Goal: Transaction & Acquisition: Download file/media

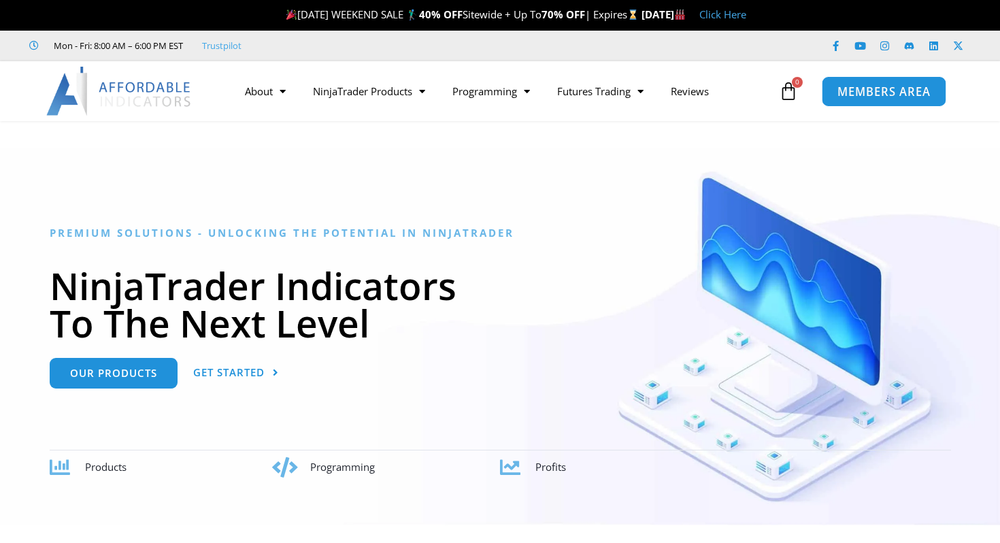
click at [857, 91] on span "MEMBERS AREA" at bounding box center [883, 92] width 93 height 12
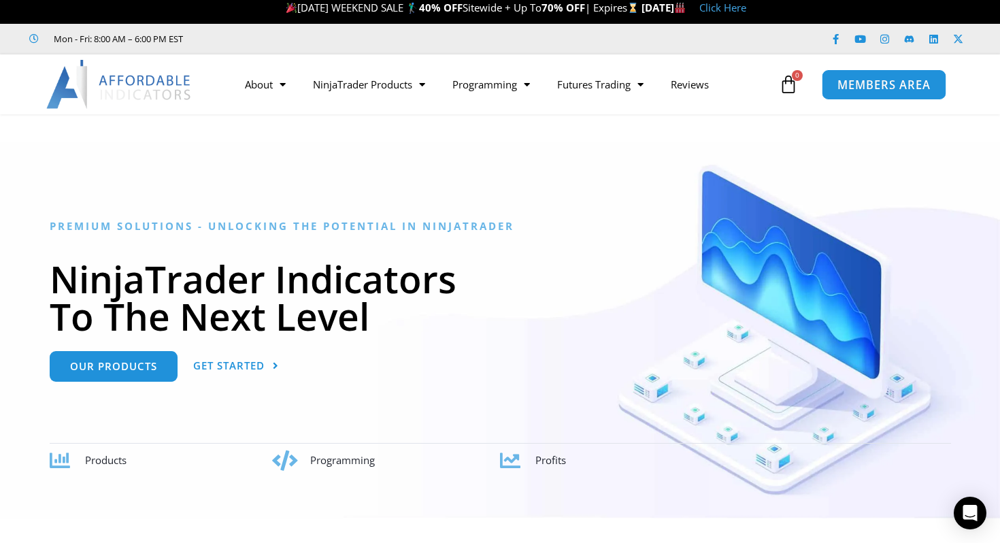
scroll to position [8, 0]
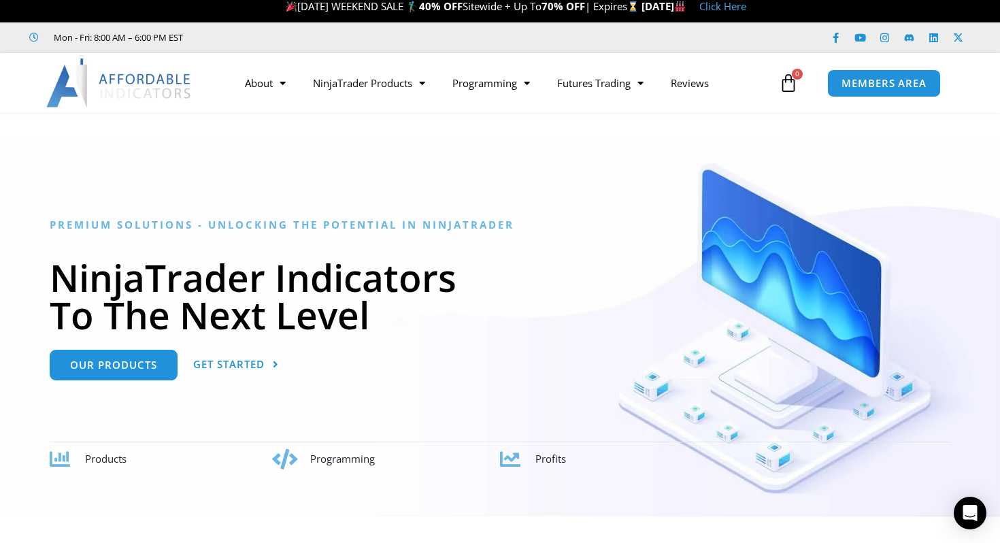
click at [508, 178] on div at bounding box center [500, 328] width 1000 height 377
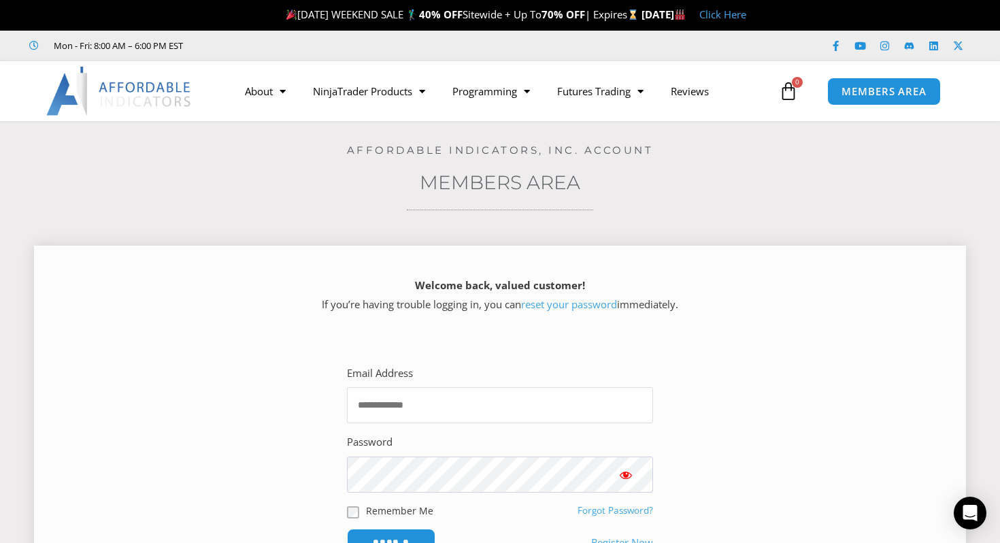
click at [408, 414] on input "Email Address" at bounding box center [500, 405] width 306 height 36
type input "**********"
click at [401, 537] on input "******" at bounding box center [391, 542] width 93 height 29
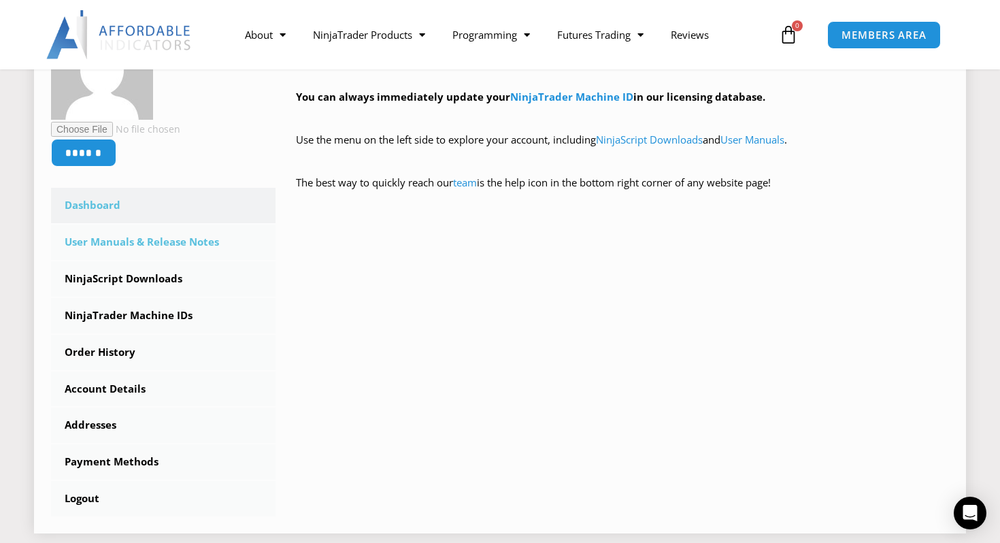
scroll to position [294, 0]
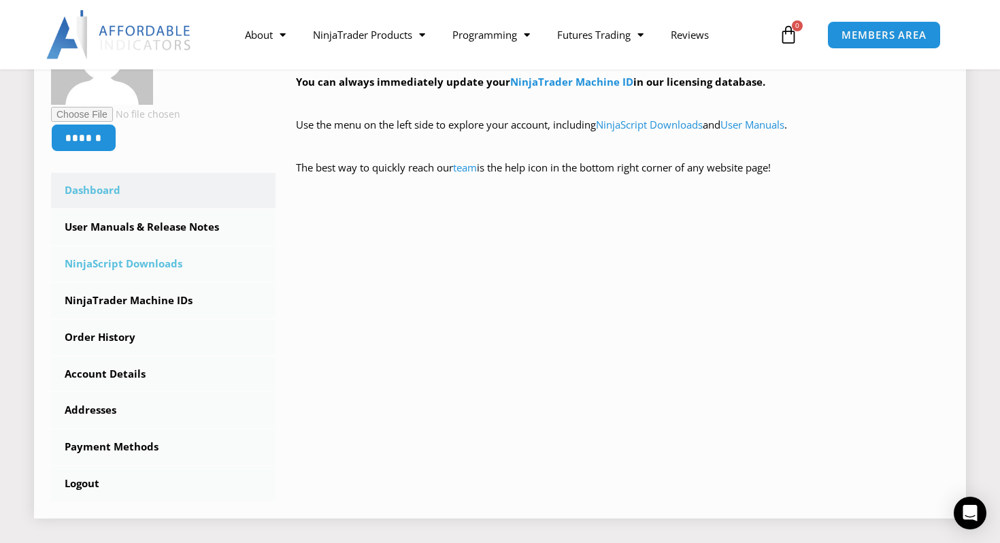
click at [135, 265] on link "NinjaScript Downloads" at bounding box center [163, 263] width 225 height 35
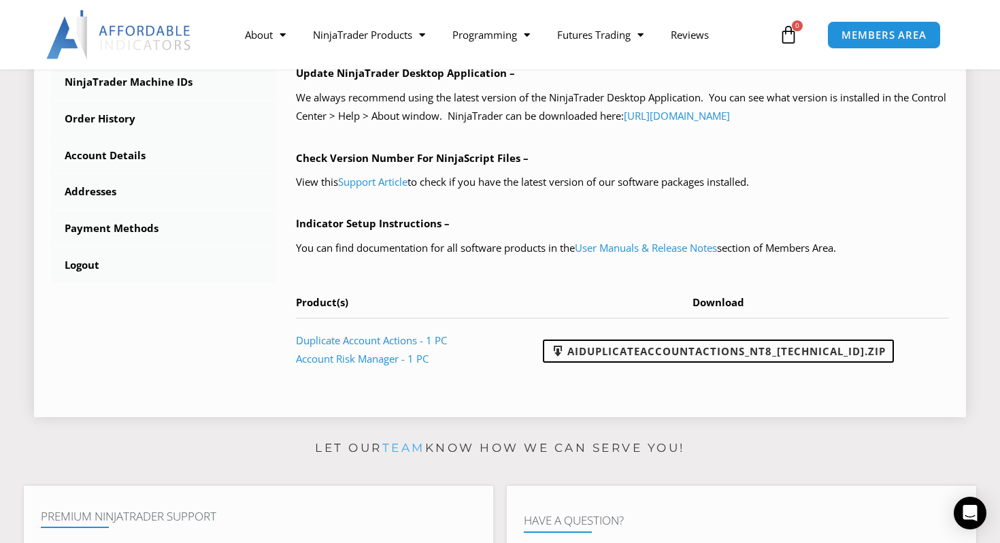
scroll to position [507, 0]
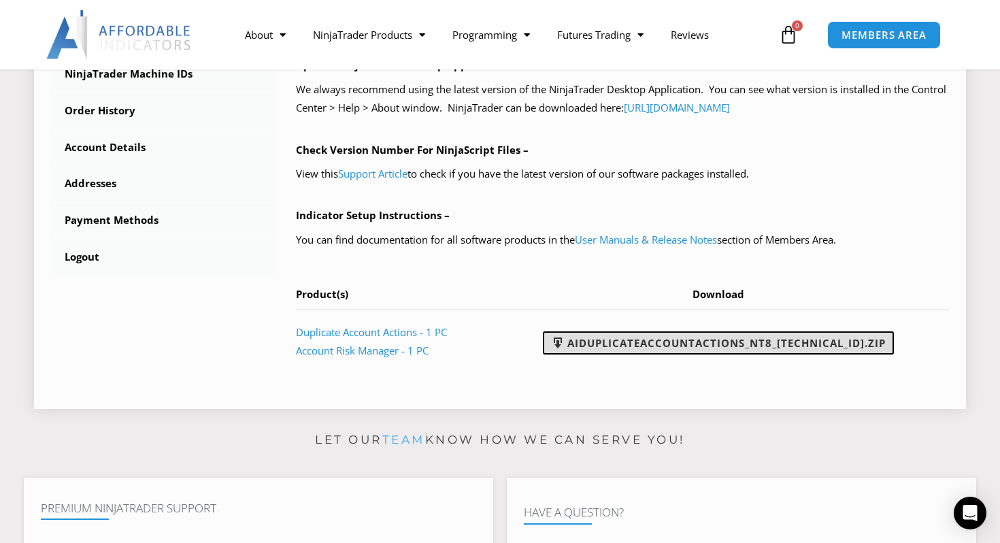
click at [659, 341] on link "AIDuplicateAccountActions_NT8_25.2.5.1.zip" at bounding box center [718, 342] width 351 height 23
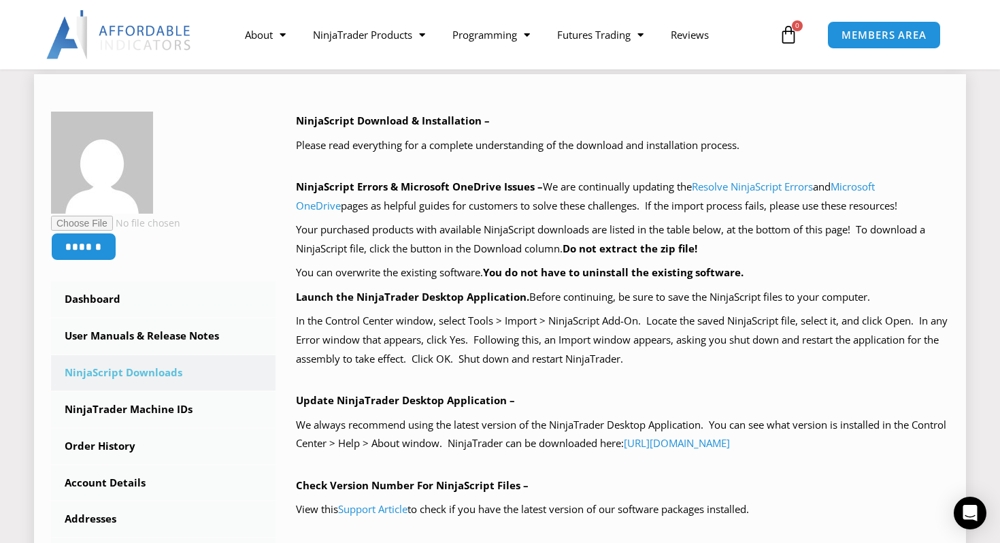
scroll to position [167, 0]
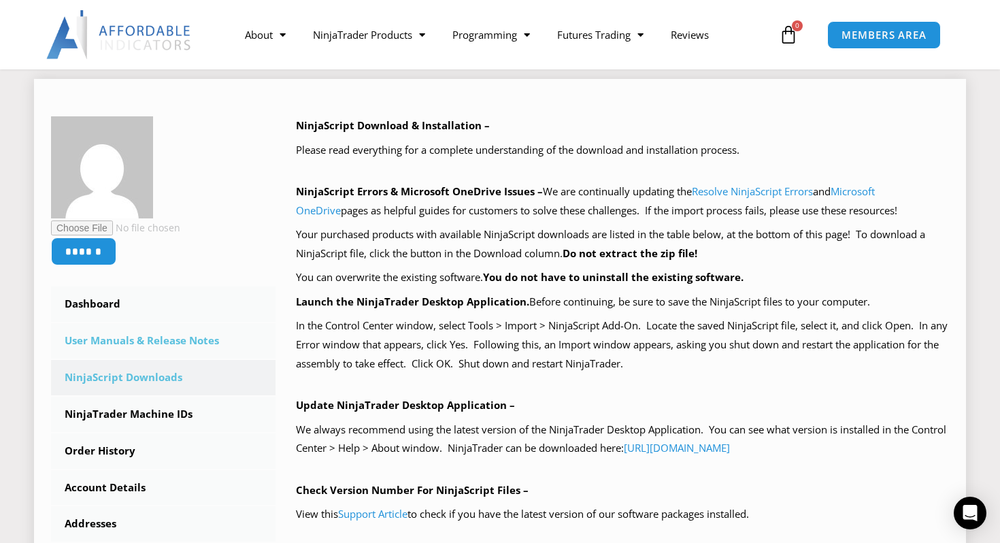
click at [156, 342] on link "User Manuals & Release Notes" at bounding box center [163, 340] width 225 height 35
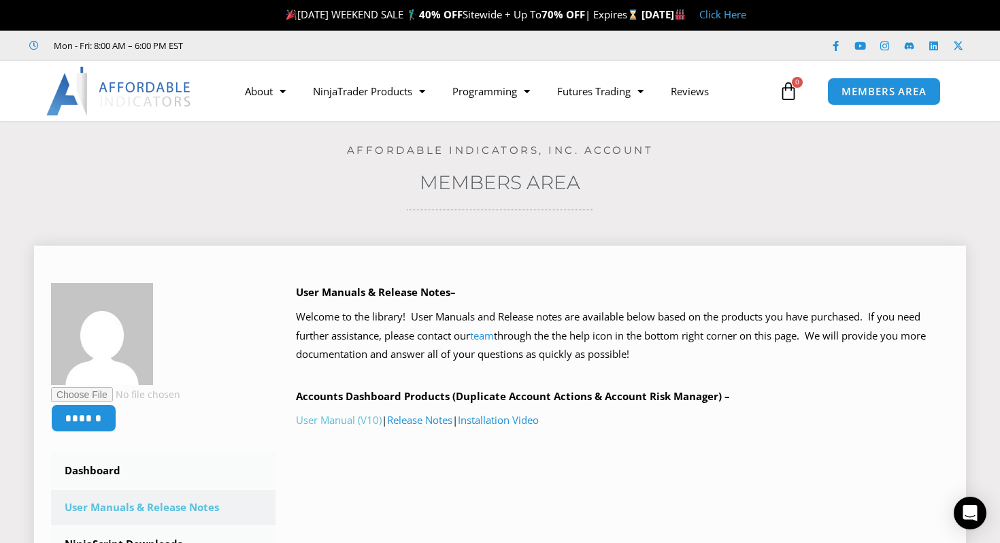
click at [353, 420] on link "User Manual (V10)" at bounding box center [339, 420] width 86 height 14
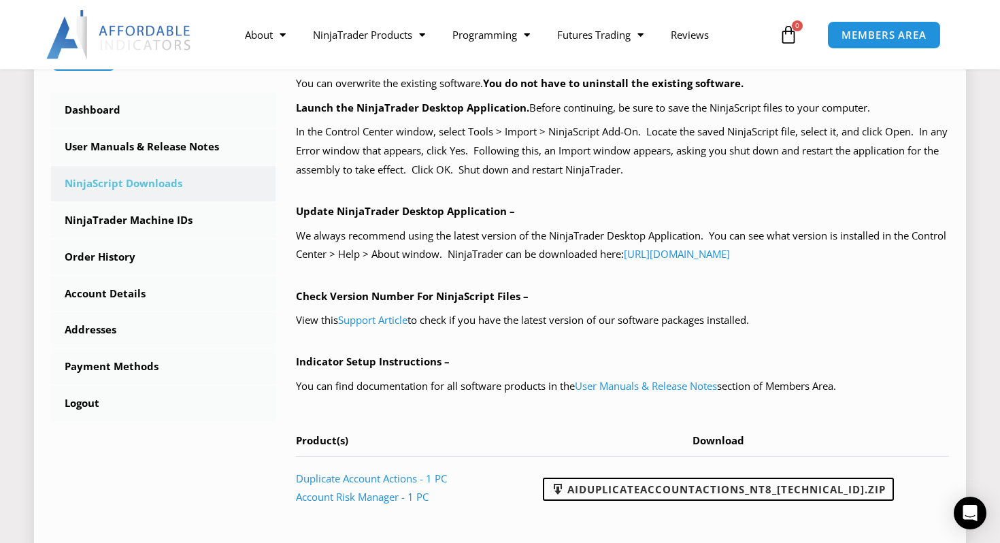
scroll to position [363, 0]
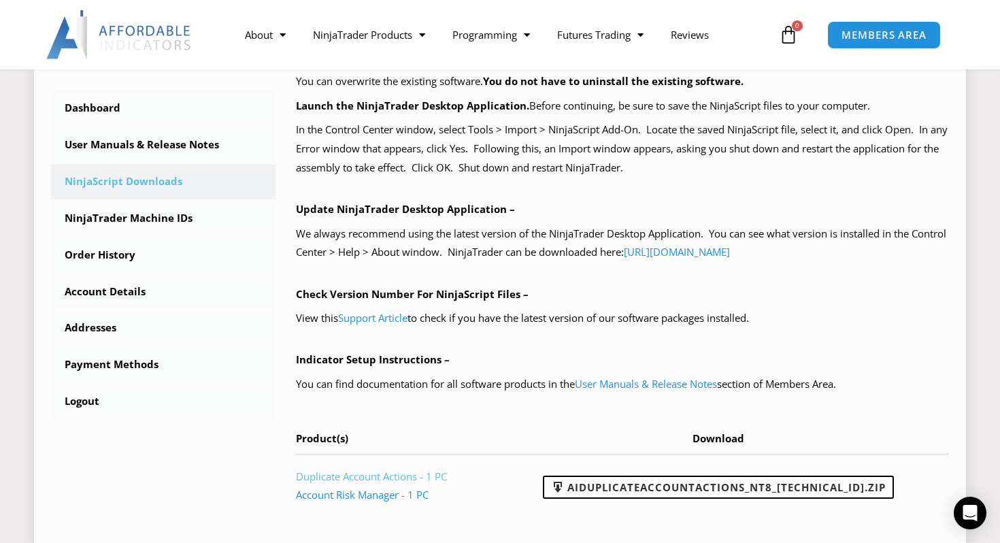
click at [411, 480] on link "Duplicate Account Actions - 1 PC" at bounding box center [371, 476] width 151 height 14
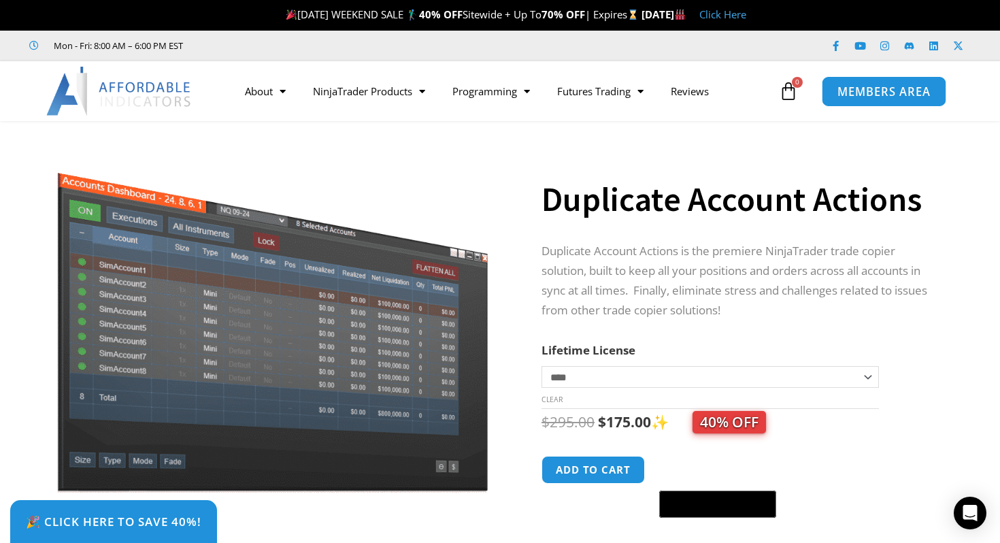
click at [879, 96] on span "MEMBERS AREA" at bounding box center [883, 92] width 93 height 12
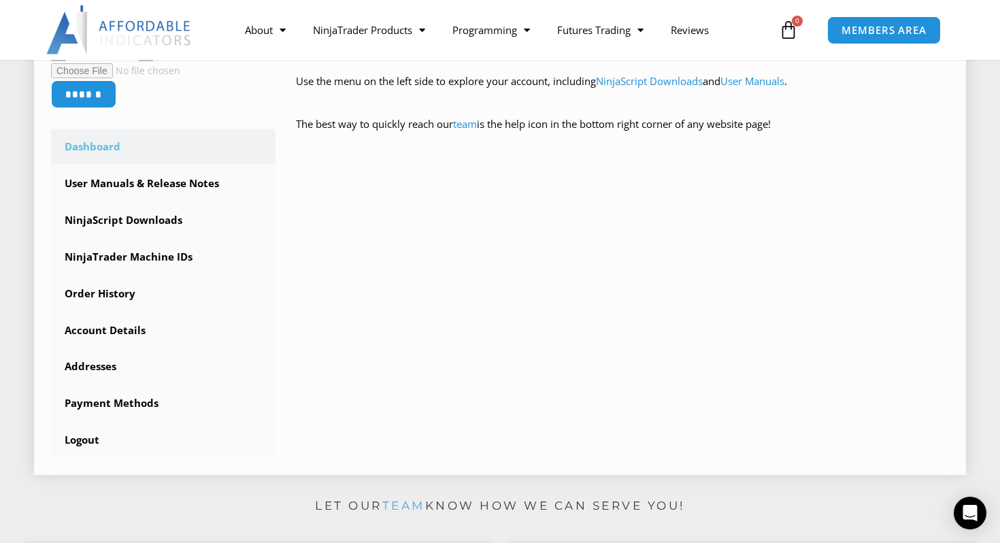
scroll to position [341, 0]
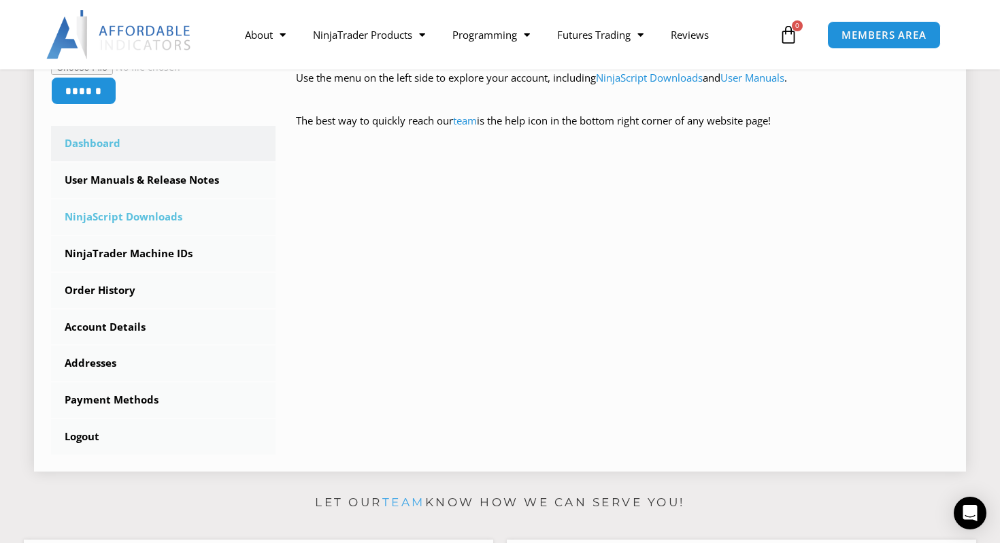
click at [154, 212] on link "NinjaScript Downloads" at bounding box center [163, 216] width 225 height 35
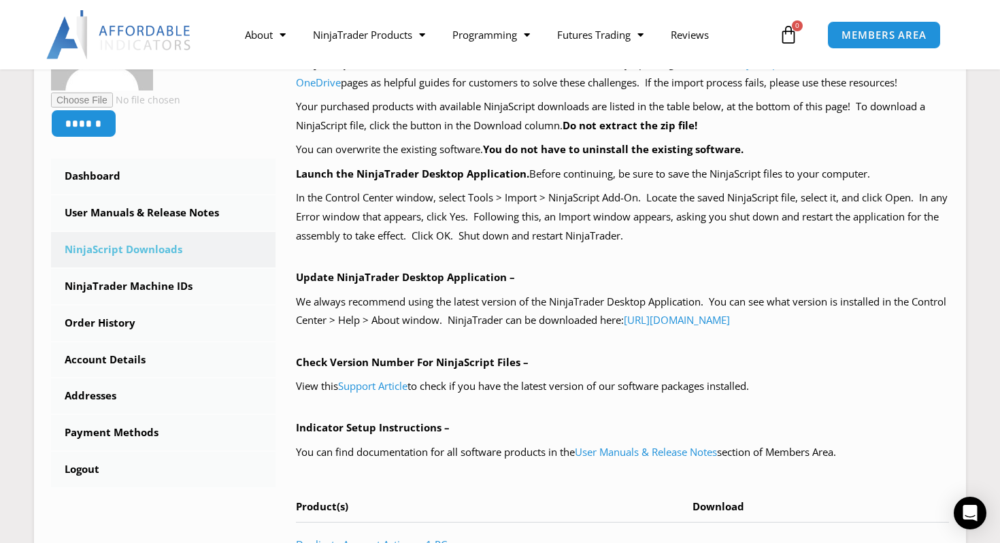
scroll to position [297, 0]
